Goal: Transaction & Acquisition: Purchase product/service

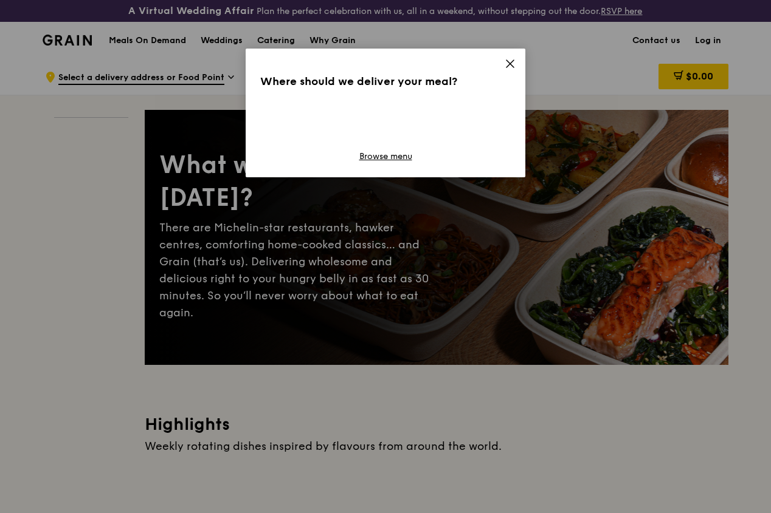
click at [509, 60] on icon at bounding box center [509, 63] width 11 height 11
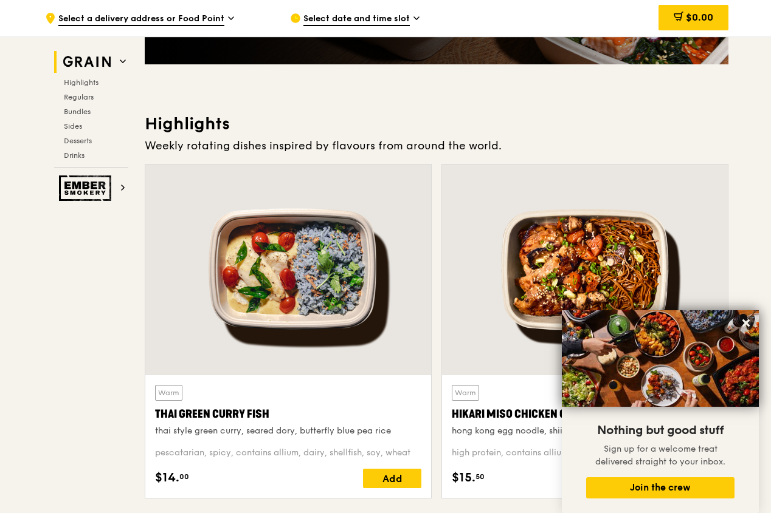
scroll to position [486, 0]
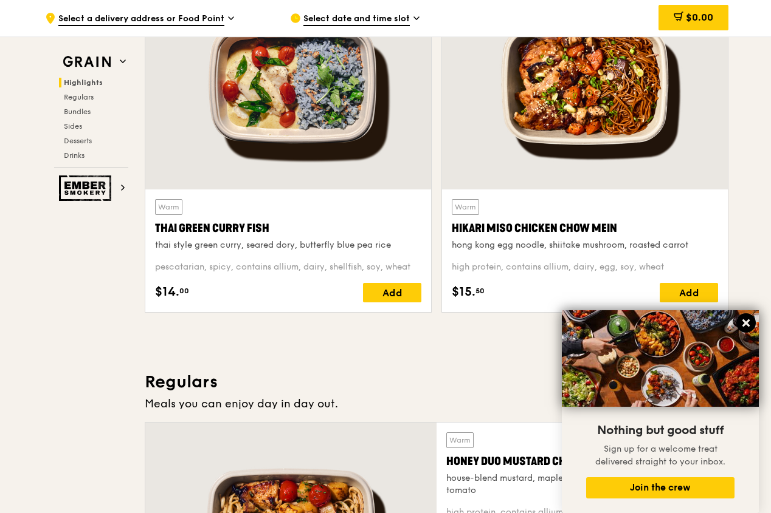
click at [744, 321] on icon at bounding box center [745, 323] width 7 height 7
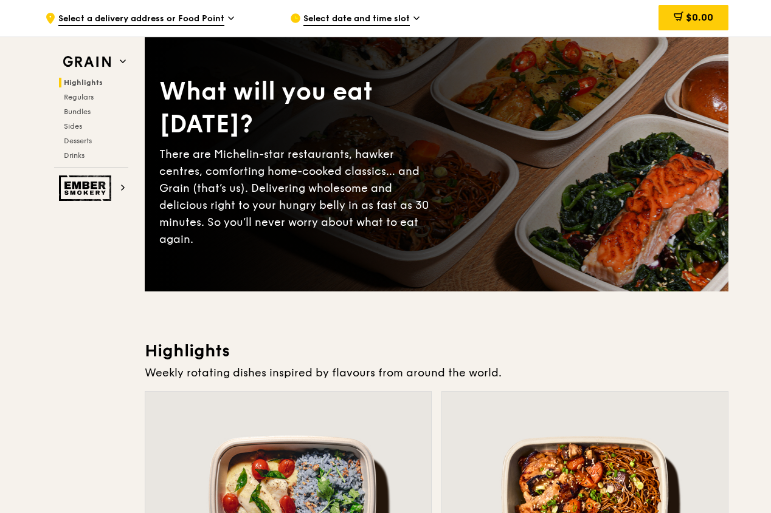
scroll to position [0, 0]
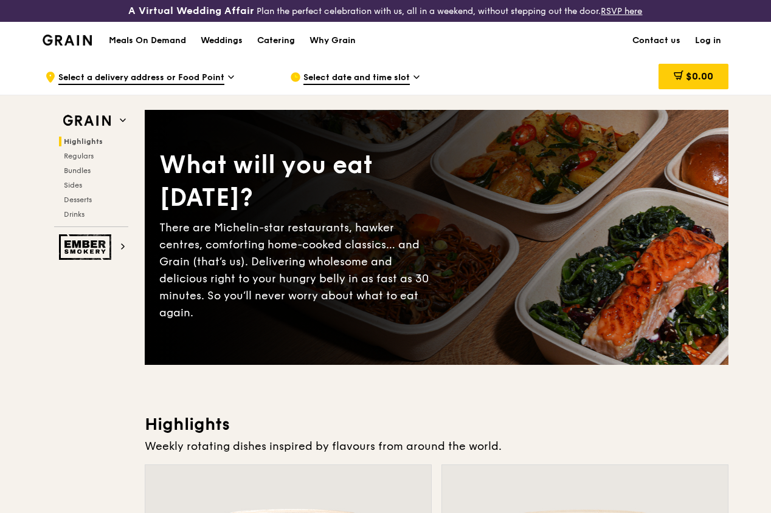
click at [412, 82] on div "Select date and time slot" at bounding box center [402, 77] width 225 height 36
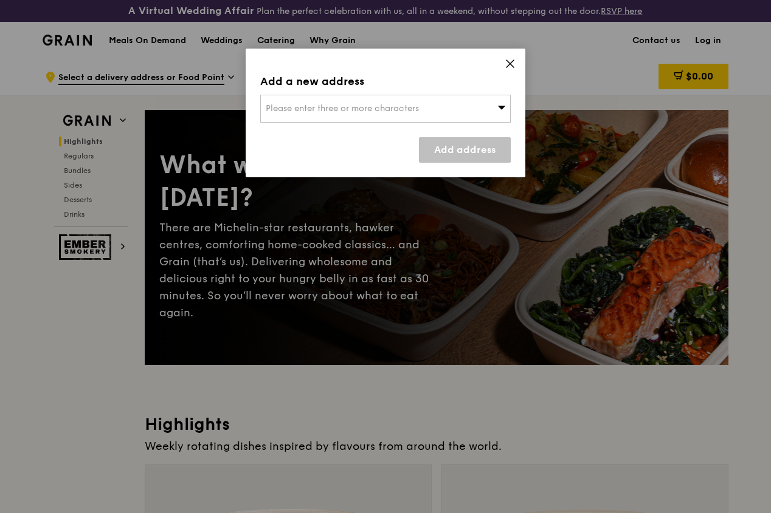
click at [446, 111] on div "Please enter three or more characters" at bounding box center [385, 109] width 250 height 28
click at [509, 70] on span at bounding box center [509, 65] width 11 height 13
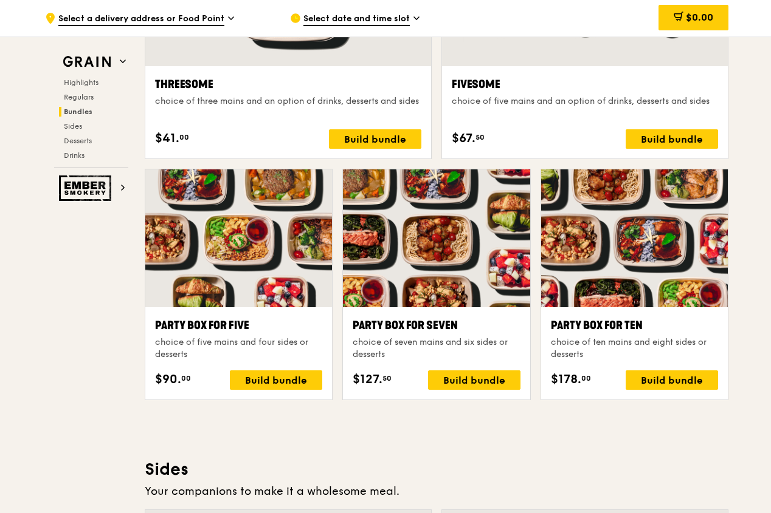
scroll to position [2309, 0]
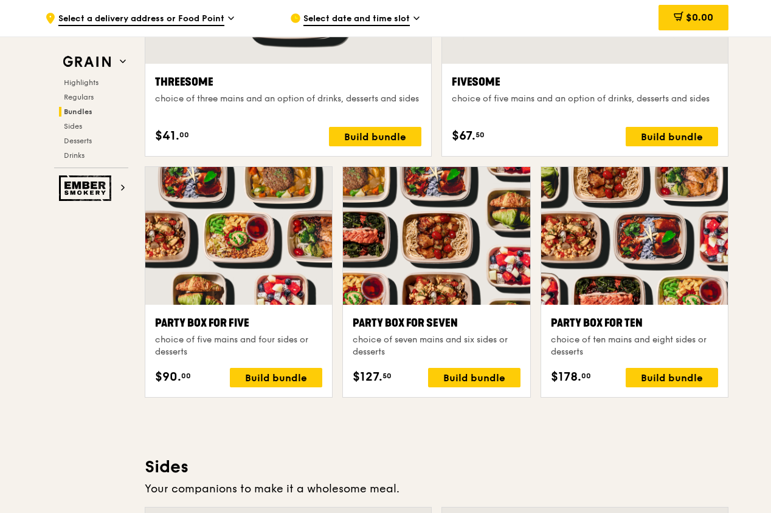
click at [538, 439] on div "Highlights Weekly rotating dishes inspired by flavours from around the world. W…" at bounding box center [436, 486] width 583 height 4764
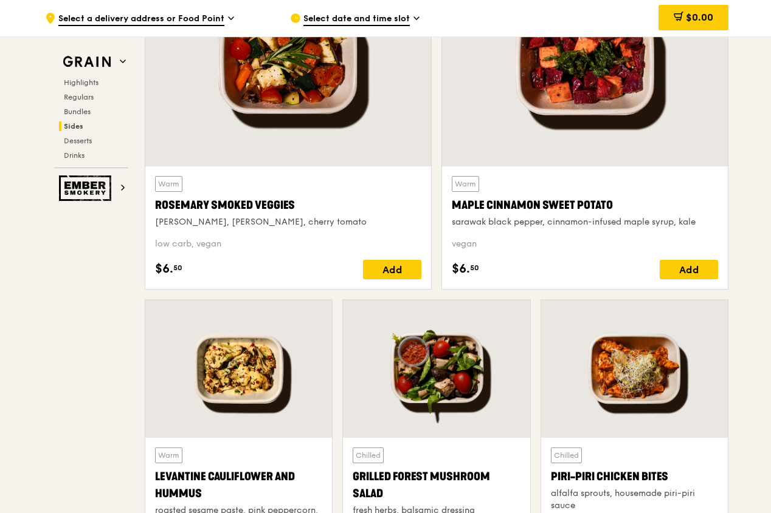
scroll to position [2856, 0]
